Goal: Task Accomplishment & Management: Complete application form

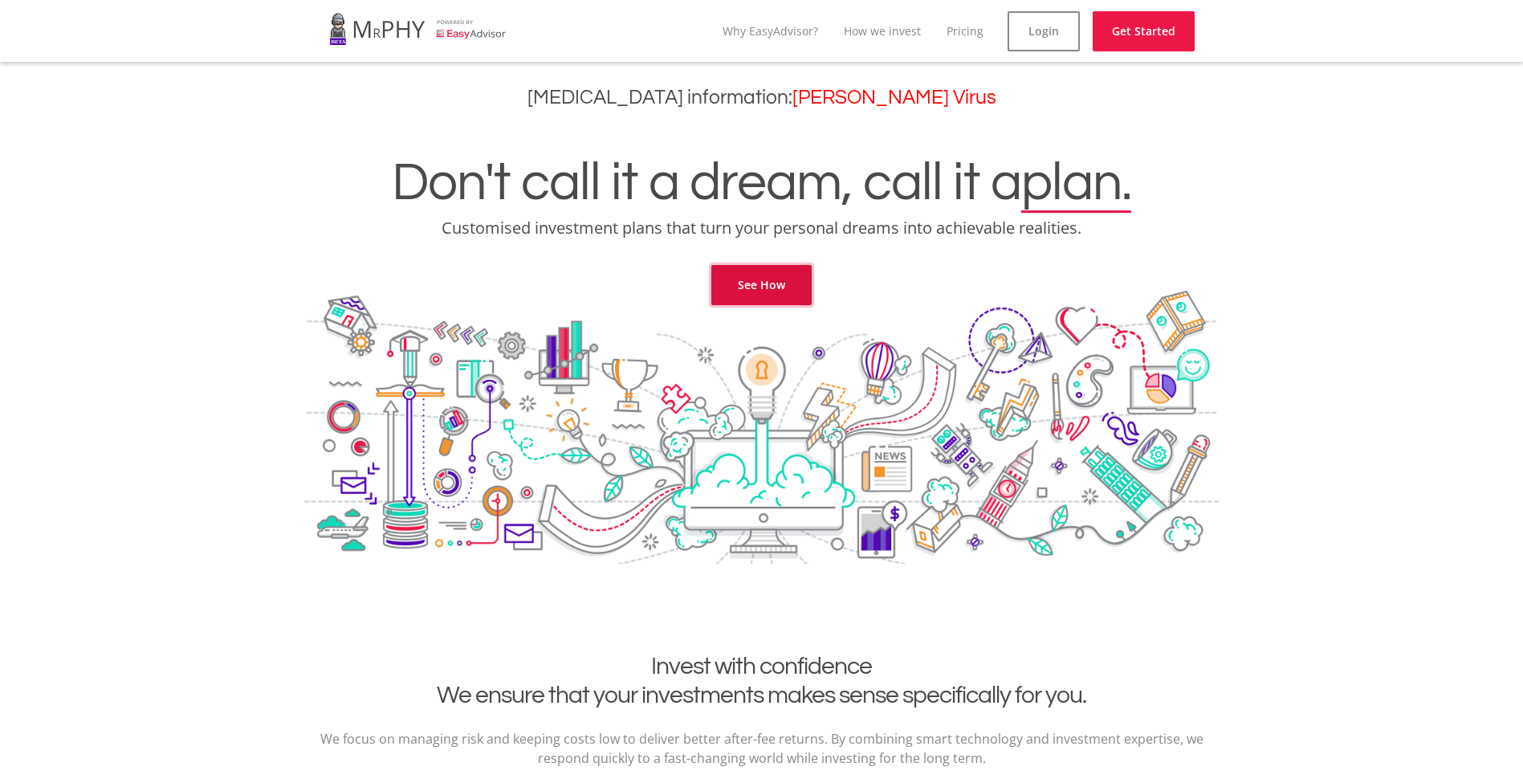
click at [780, 278] on link "See How" at bounding box center [761, 285] width 100 height 40
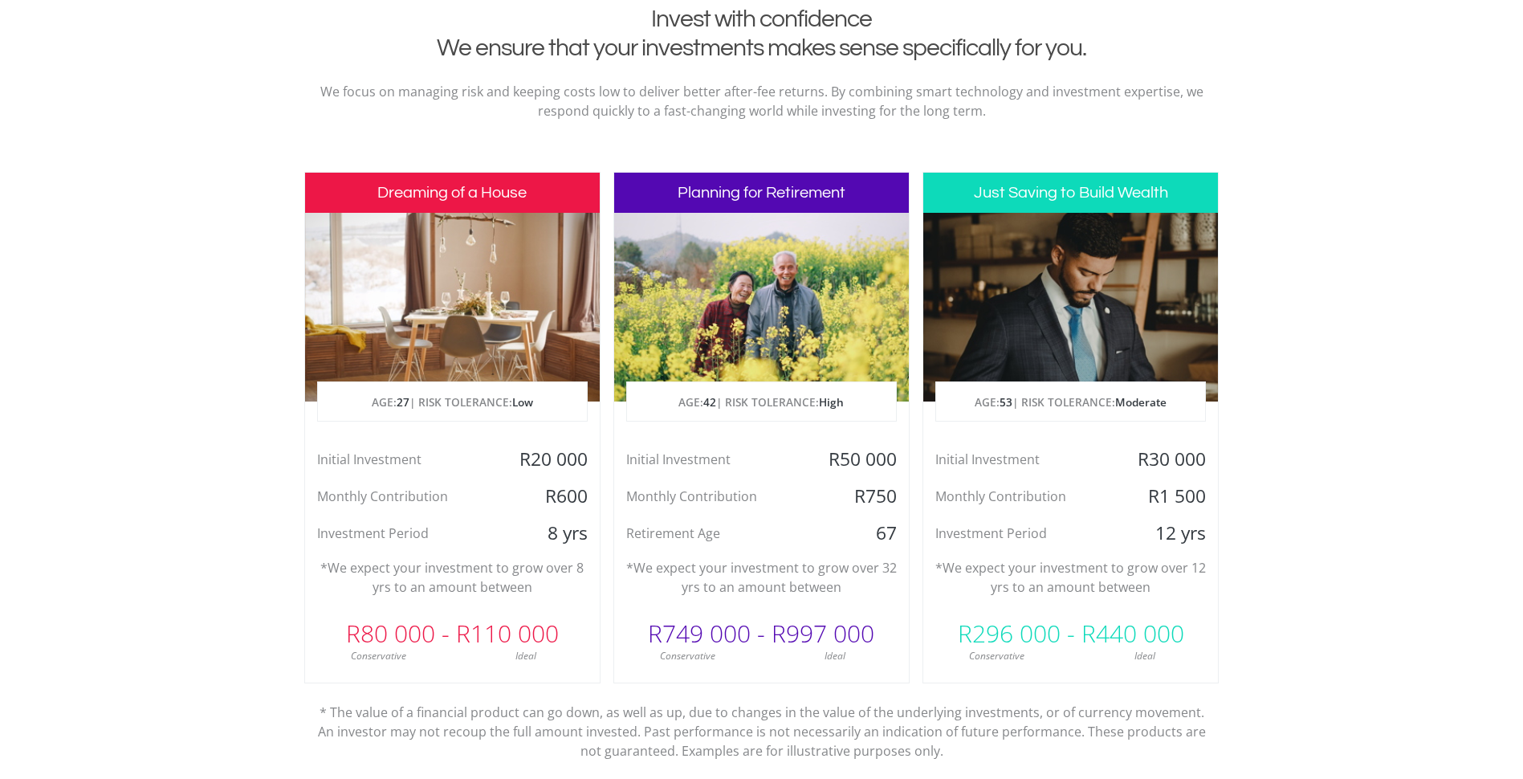
scroll to position [652, 0]
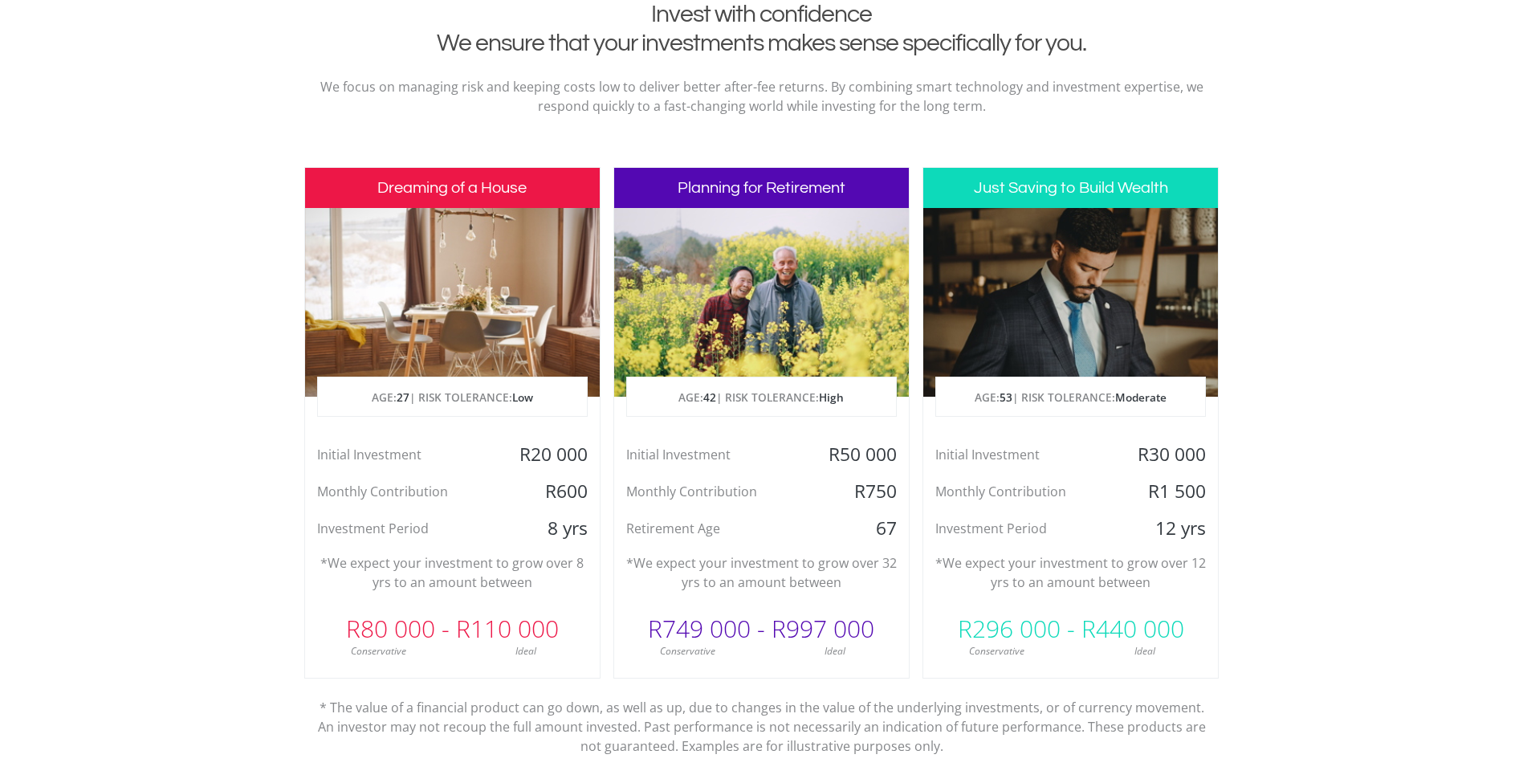
click at [461, 201] on h3 "Dreaming of a House" at bounding box center [452, 188] width 295 height 40
click at [445, 449] on div "Initial Investment" at bounding box center [403, 454] width 197 height 24
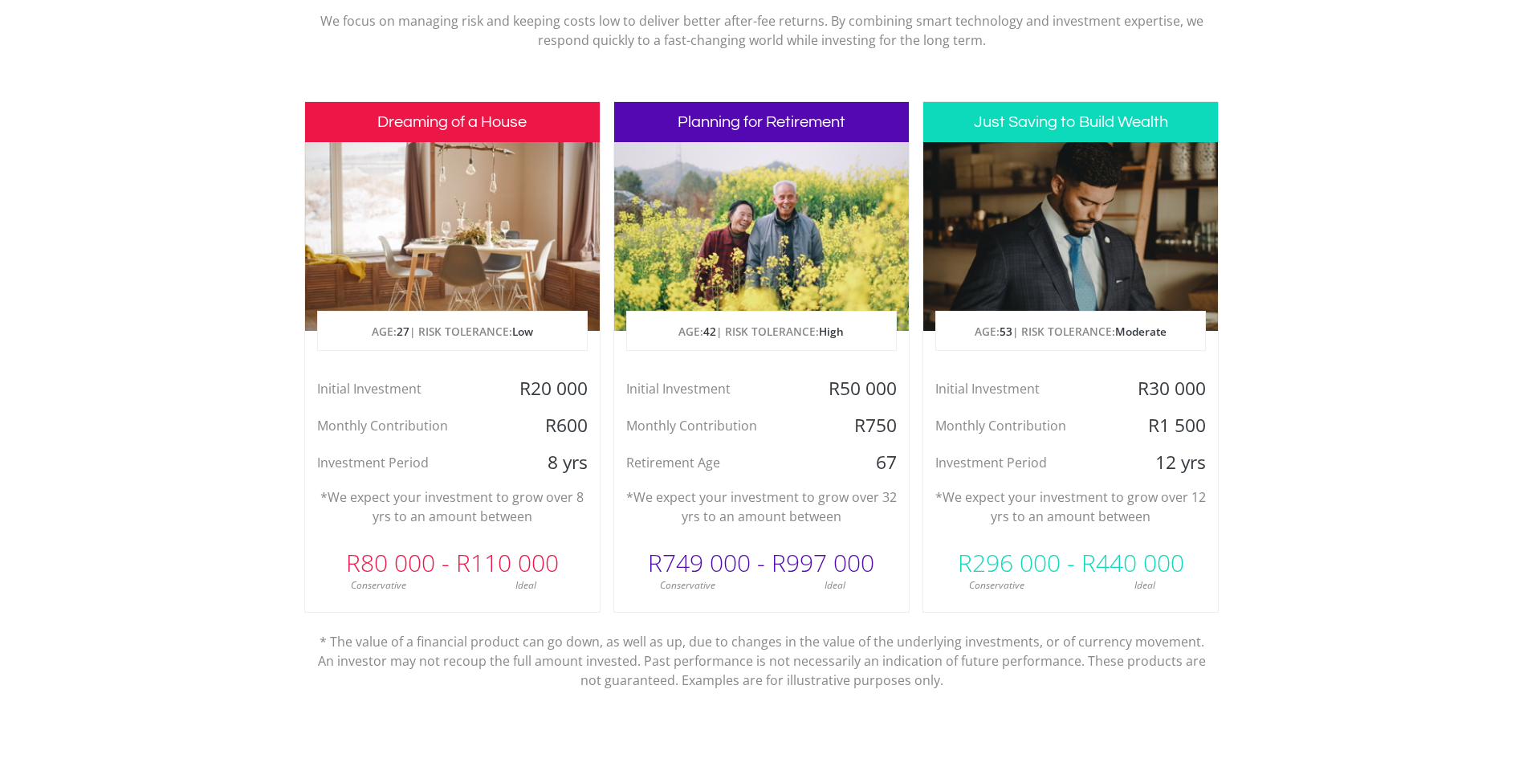
scroll to position [710, 0]
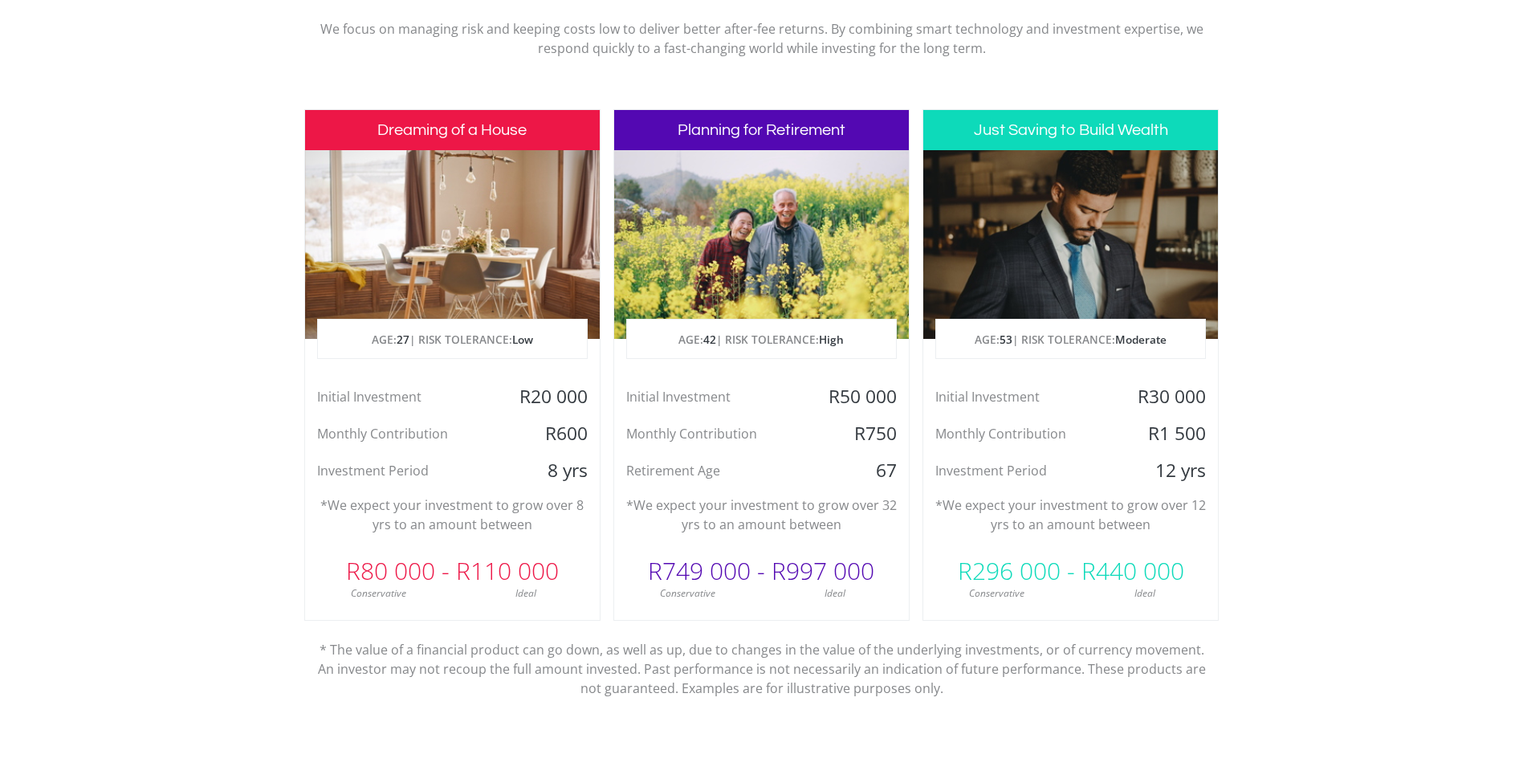
click at [431, 456] on div "Initial Investment R20 000 Monthly Contribution R600 Investment Period 8 yrs" at bounding box center [452, 434] width 295 height 98
click at [363, 405] on div "Initial Investment" at bounding box center [403, 397] width 197 height 24
click at [454, 531] on p "*We expect your investment to grow over 8 yrs to an amount between" at bounding box center [452, 514] width 271 height 39
click at [507, 514] on p "*We expect your investment to grow over 8 yrs to an amount between" at bounding box center [452, 514] width 271 height 39
click at [542, 511] on p "*We expect your investment to grow over 8 yrs to an amount between" at bounding box center [452, 514] width 271 height 39
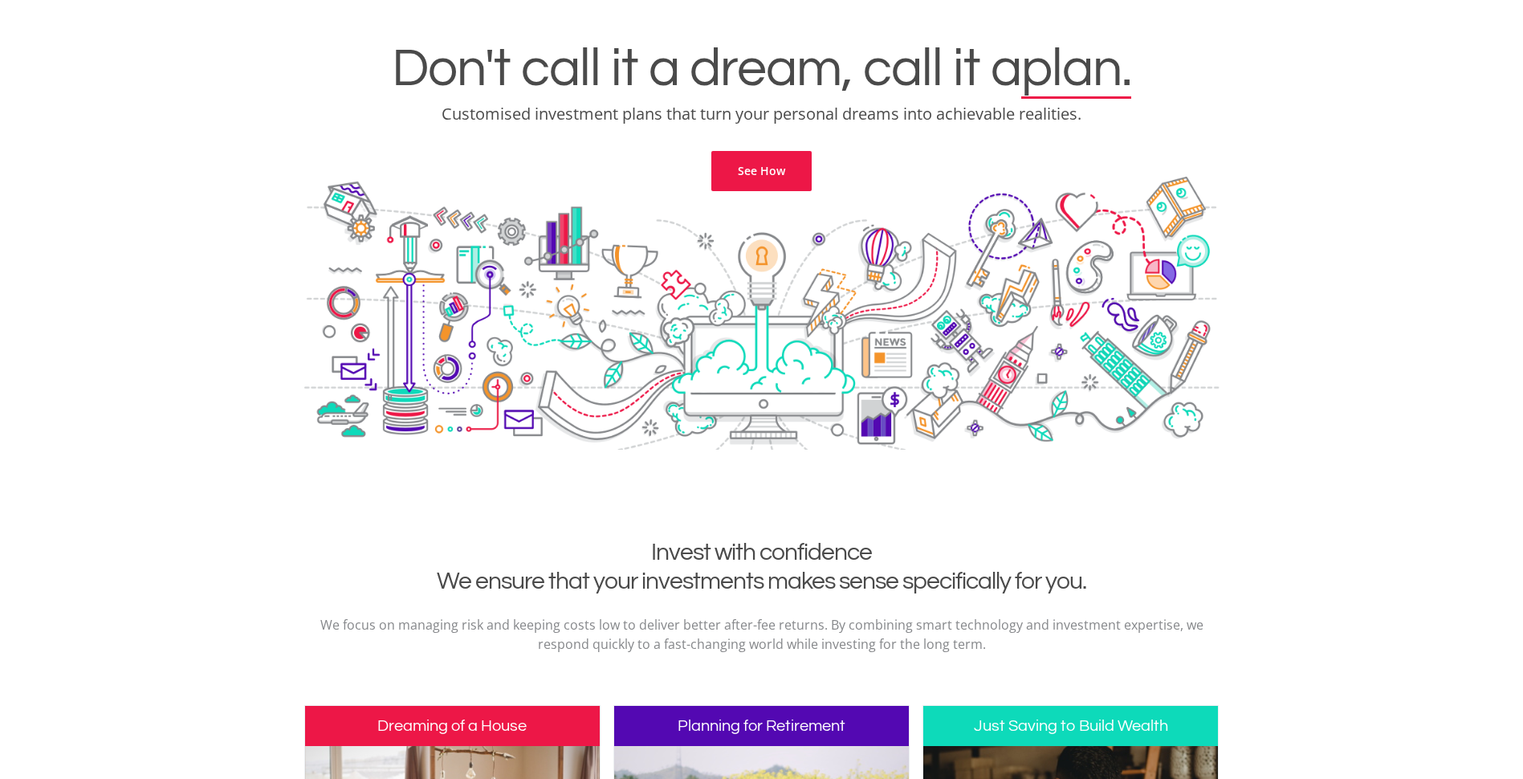
scroll to position [0, 0]
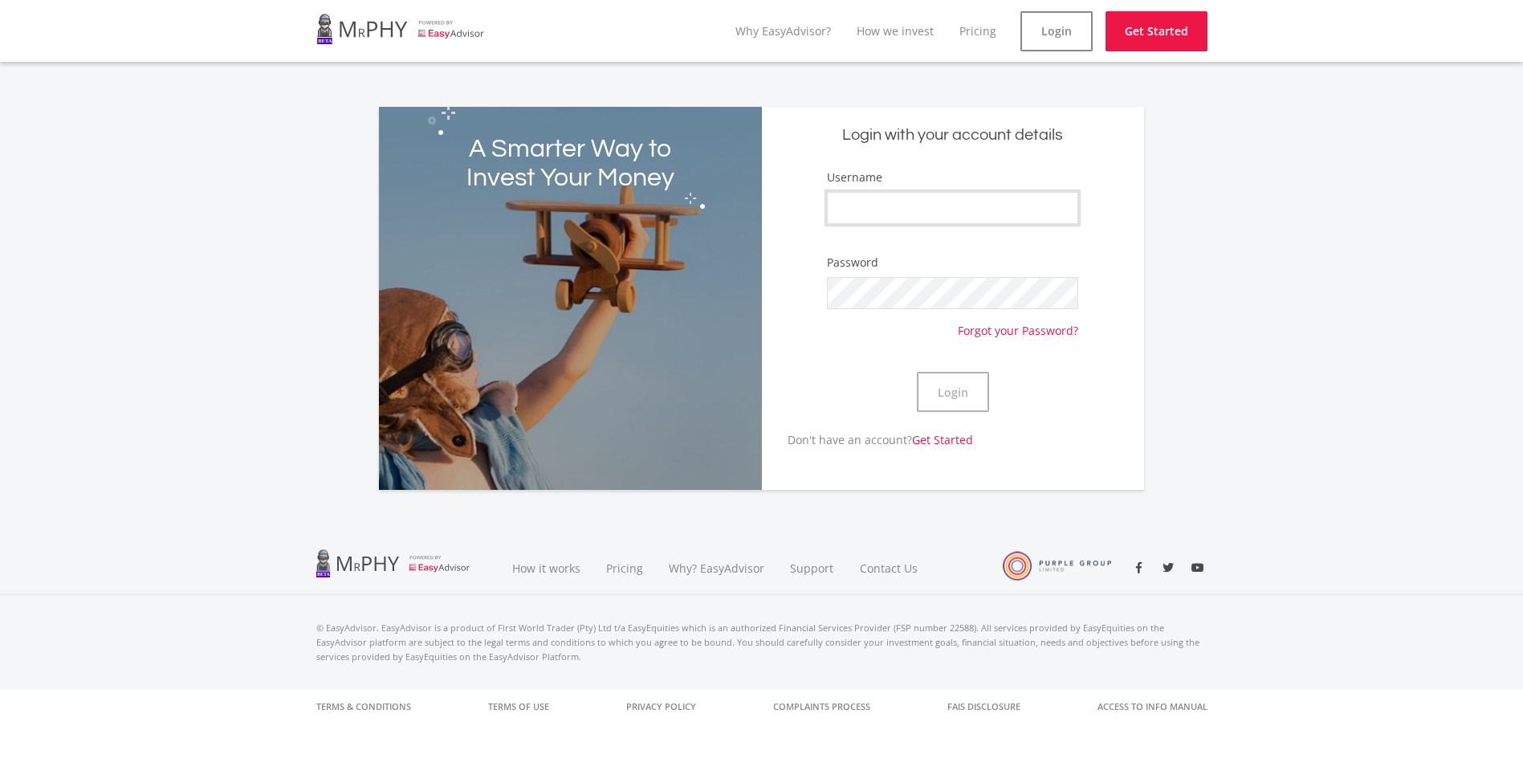
click at [874, 208] on input "Username" at bounding box center [952, 208] width 251 height 32
type input "BGTSHABALALA"
click at [948, 387] on button "Login" at bounding box center [953, 392] width 72 height 40
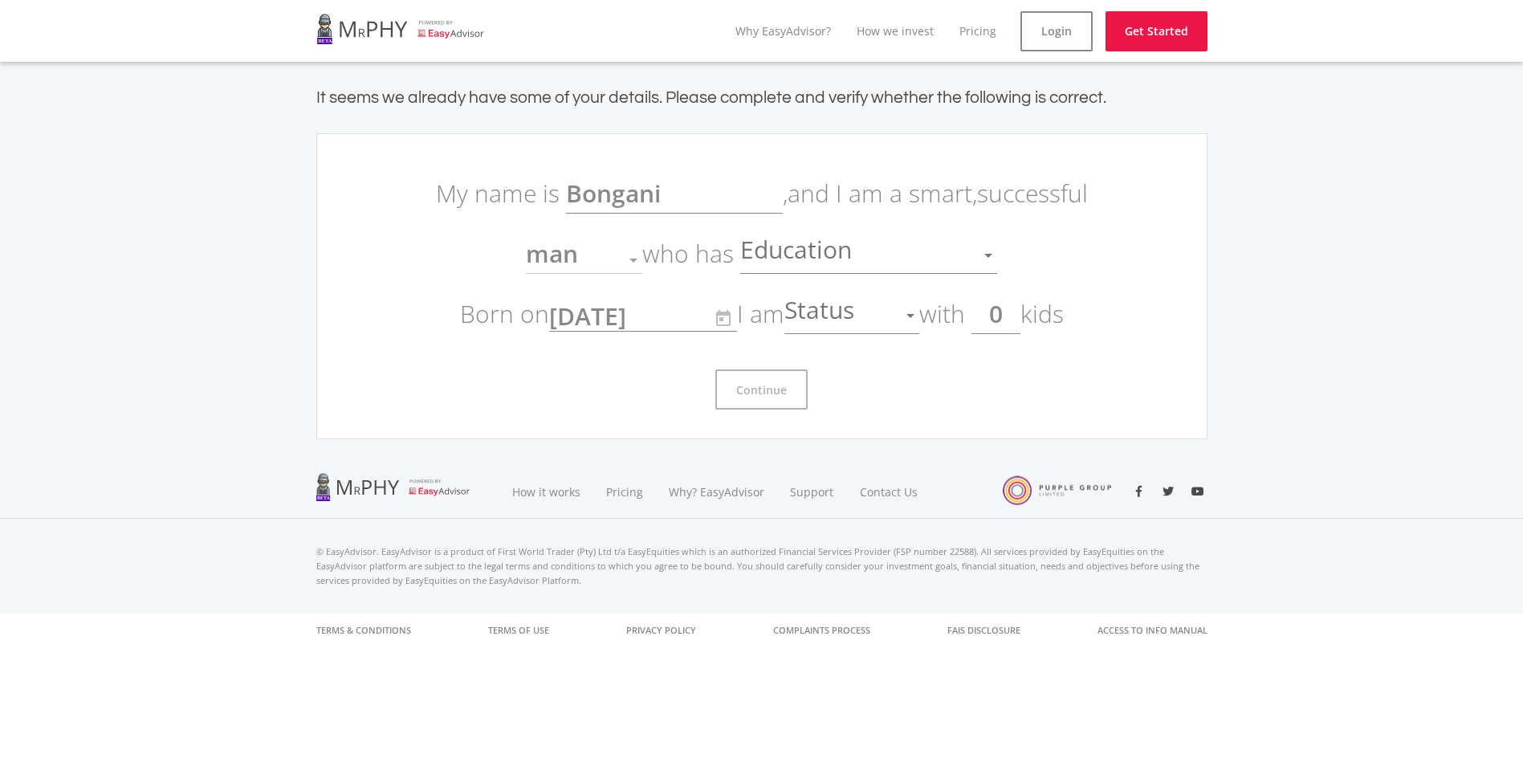
click at [1008, 256] on p "My name is [PERSON_NAME] , and I am a smart, successful man Gender who has Educ…" at bounding box center [762, 253] width 674 height 181
click at [687, 241] on p "My name is [PERSON_NAME] , and I am a smart, successful man Gender who has Educ…" at bounding box center [762, 253] width 674 height 181
click at [688, 263] on p "My name is Bongani , and I am a smart, successful man Gender who has Education …" at bounding box center [762, 253] width 674 height 181
drag, startPoint x: 616, startPoint y: 262, endPoint x: 635, endPoint y: 261, distance: 19.3
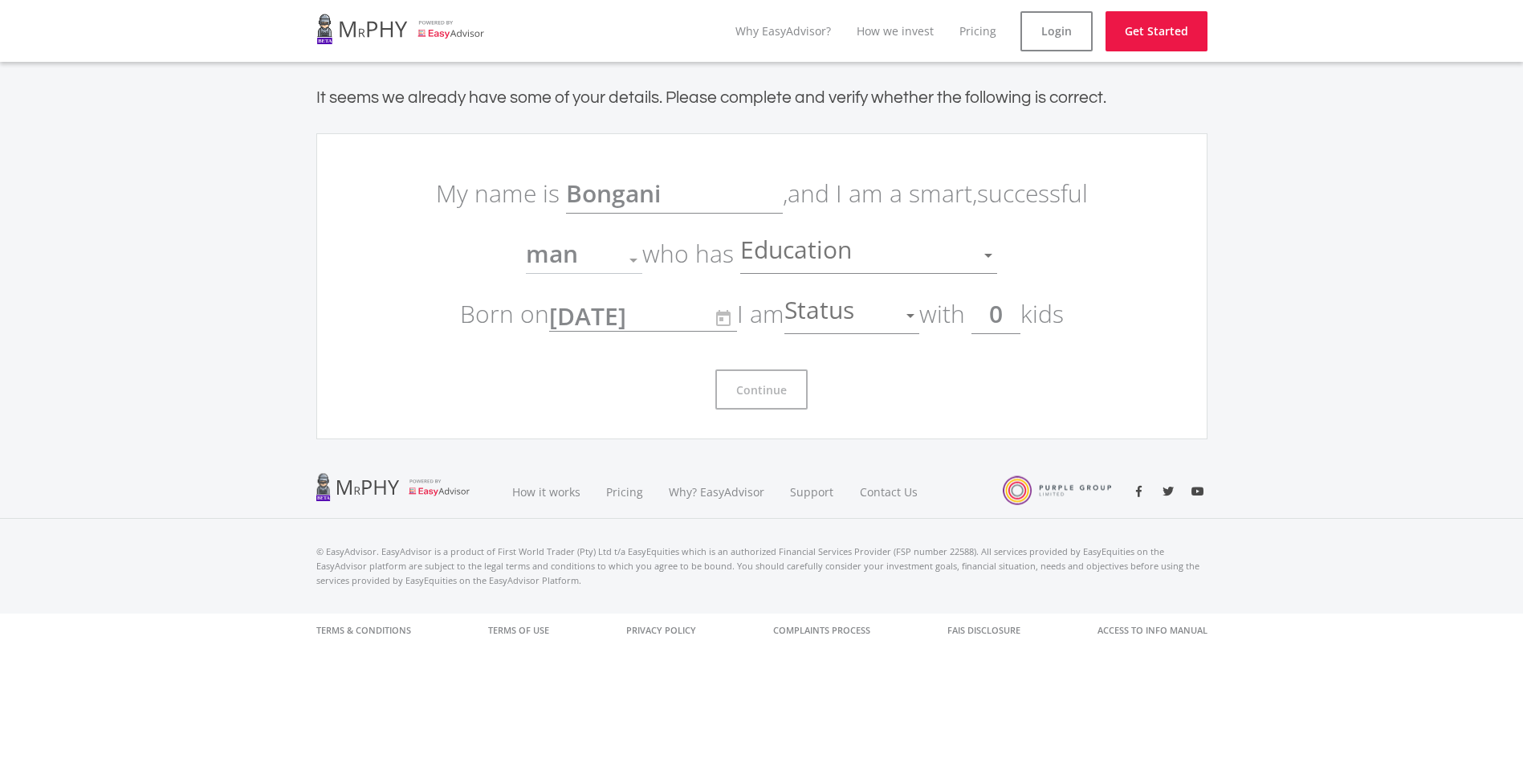
click at [635, 261] on div "man" at bounding box center [584, 260] width 116 height 31
click at [635, 261] on div at bounding box center [633, 261] width 8 height 4
